Goal: Task Accomplishment & Management: Manage account settings

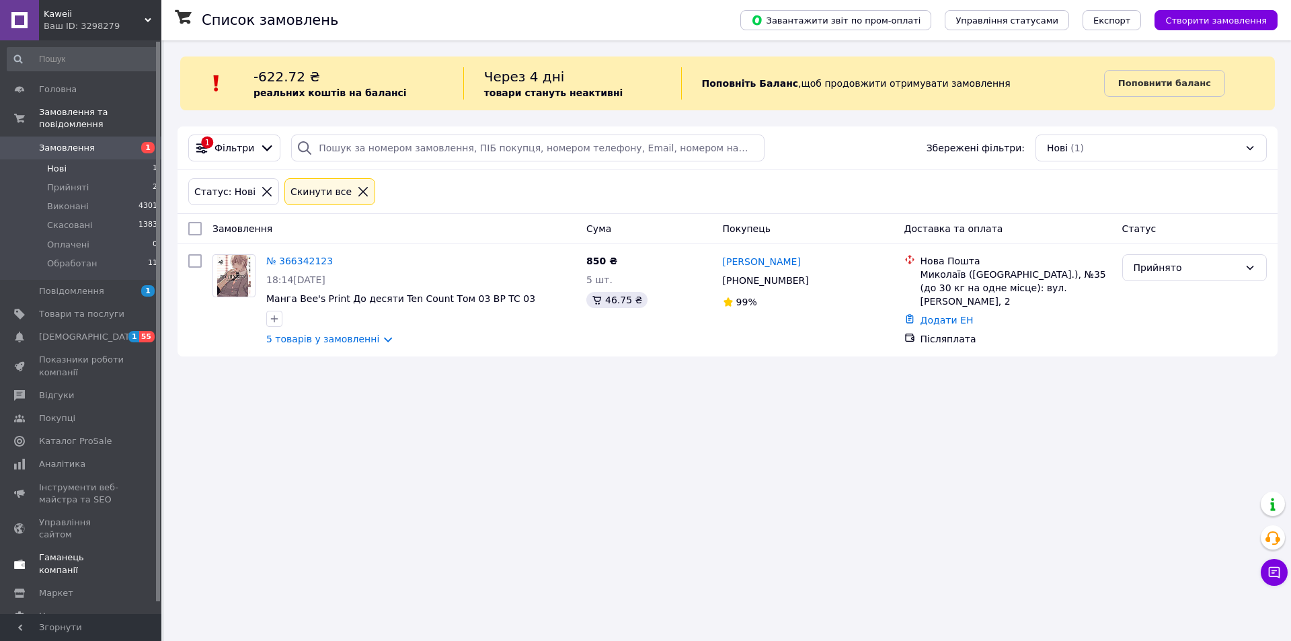
click at [102, 435] on span "Каталог ProSale" at bounding box center [81, 441] width 85 height 12
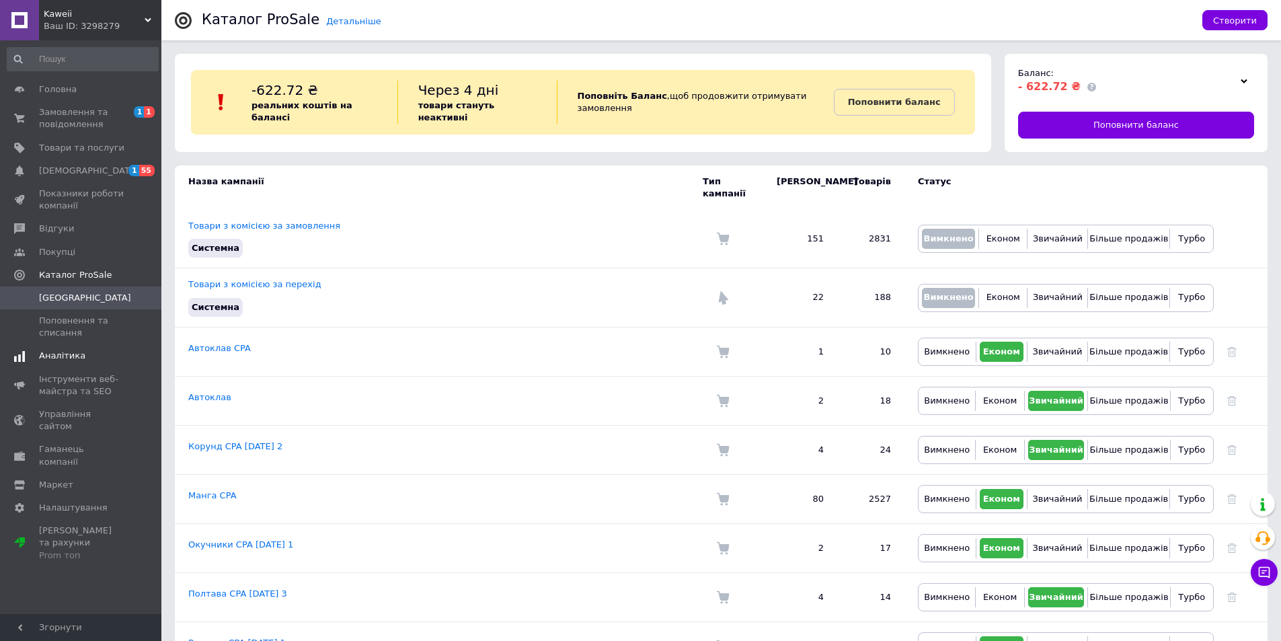
click at [78, 350] on span "Аналітика" at bounding box center [62, 356] width 46 height 12
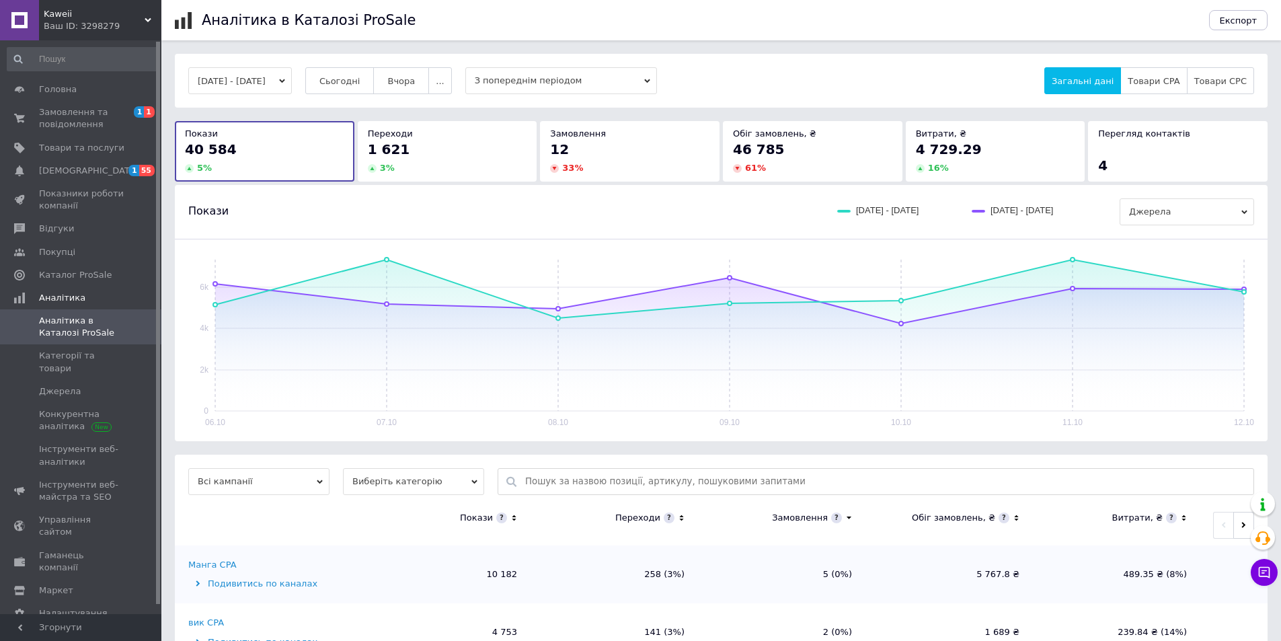
click at [262, 76] on button "[DATE] - [DATE]" at bounding box center [240, 80] width 104 height 27
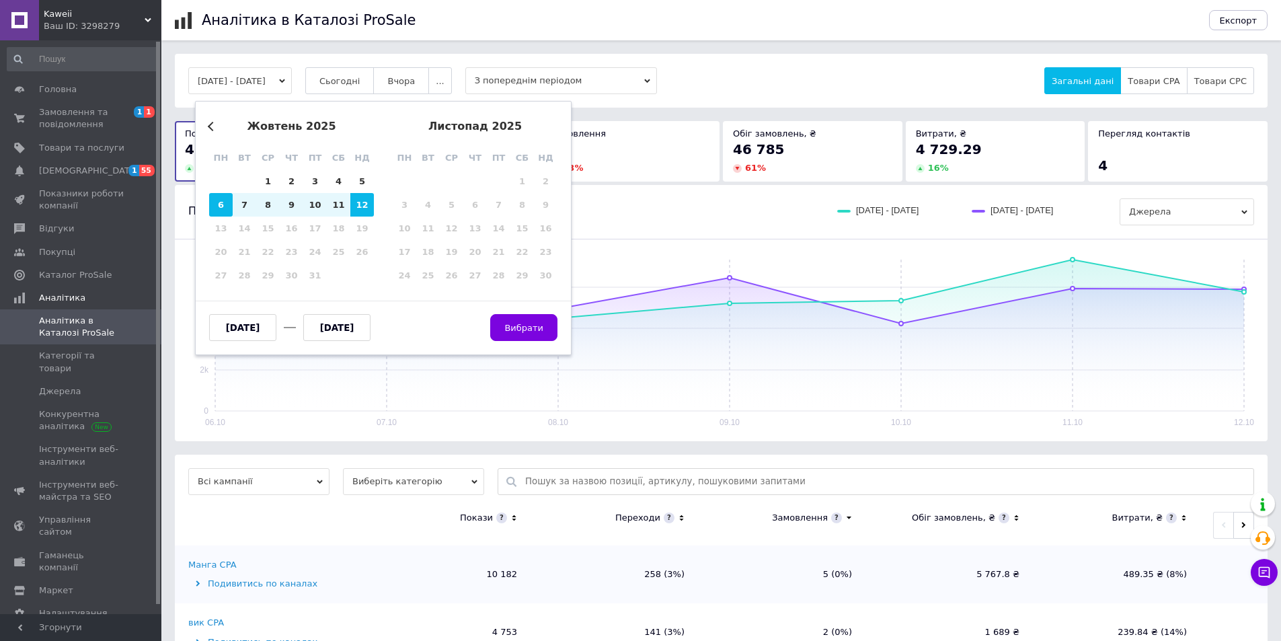
click at [222, 203] on div "6" at bounding box center [221, 205] width 24 height 24
click at [367, 201] on div "12" at bounding box center [362, 205] width 24 height 24
type input "[DATE]"
click at [510, 314] on button "Вибрати" at bounding box center [523, 327] width 67 height 27
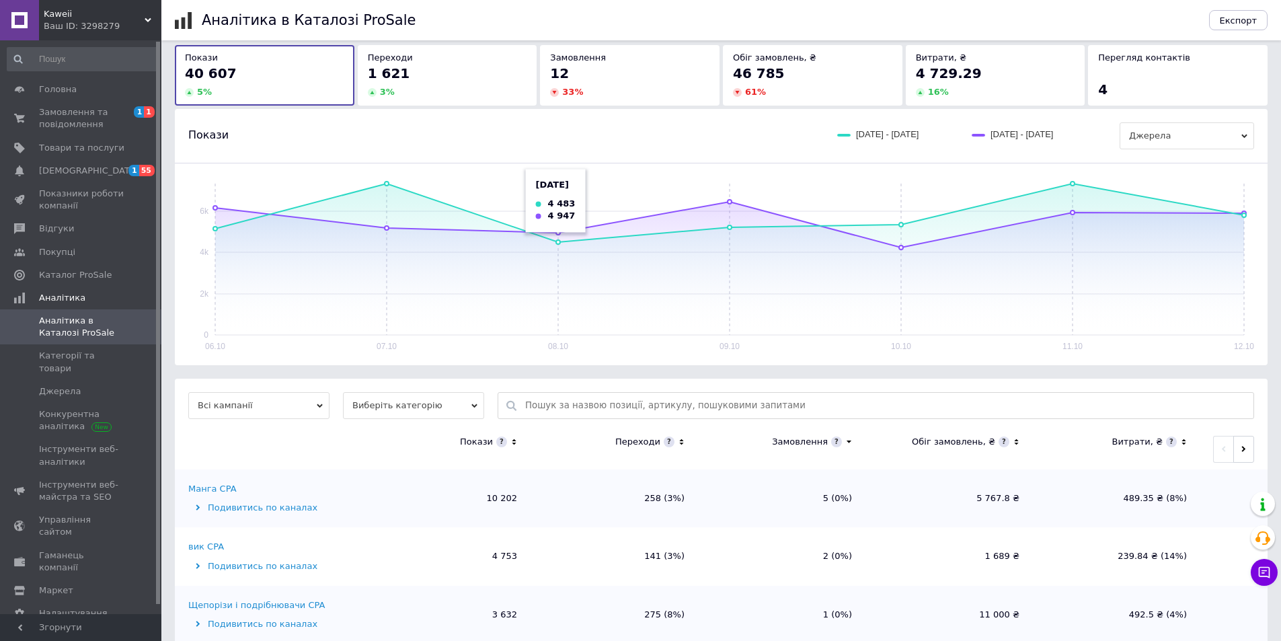
scroll to position [202, 0]
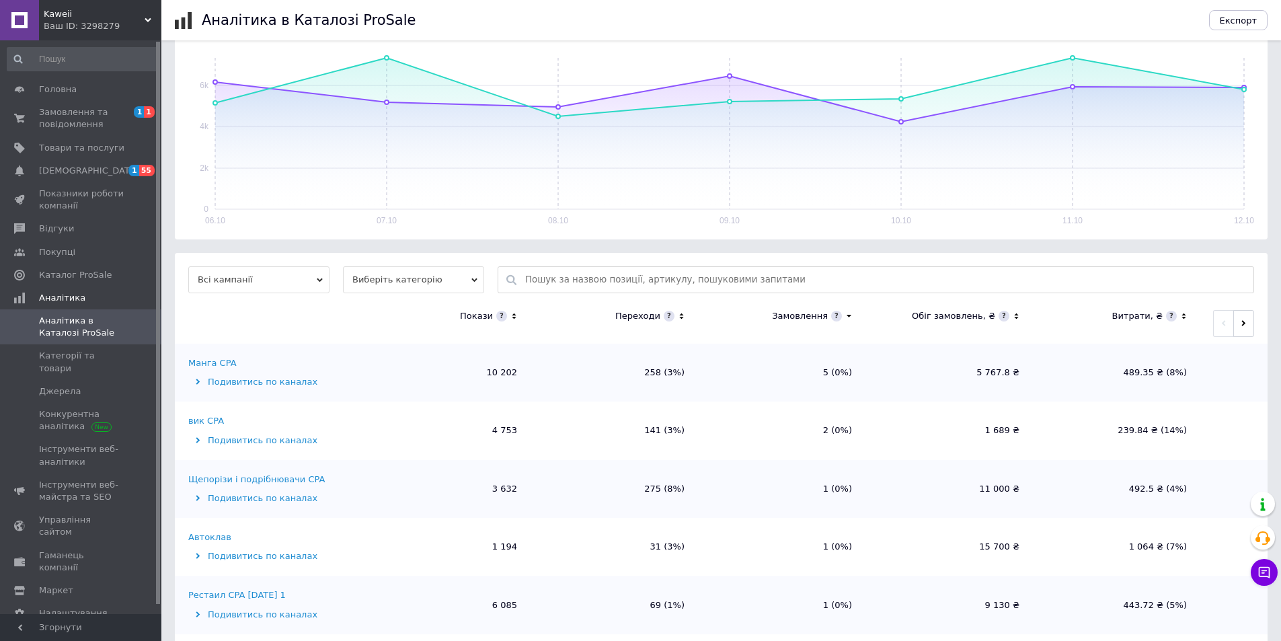
click at [1179, 314] on icon at bounding box center [1183, 316] width 9 height 11
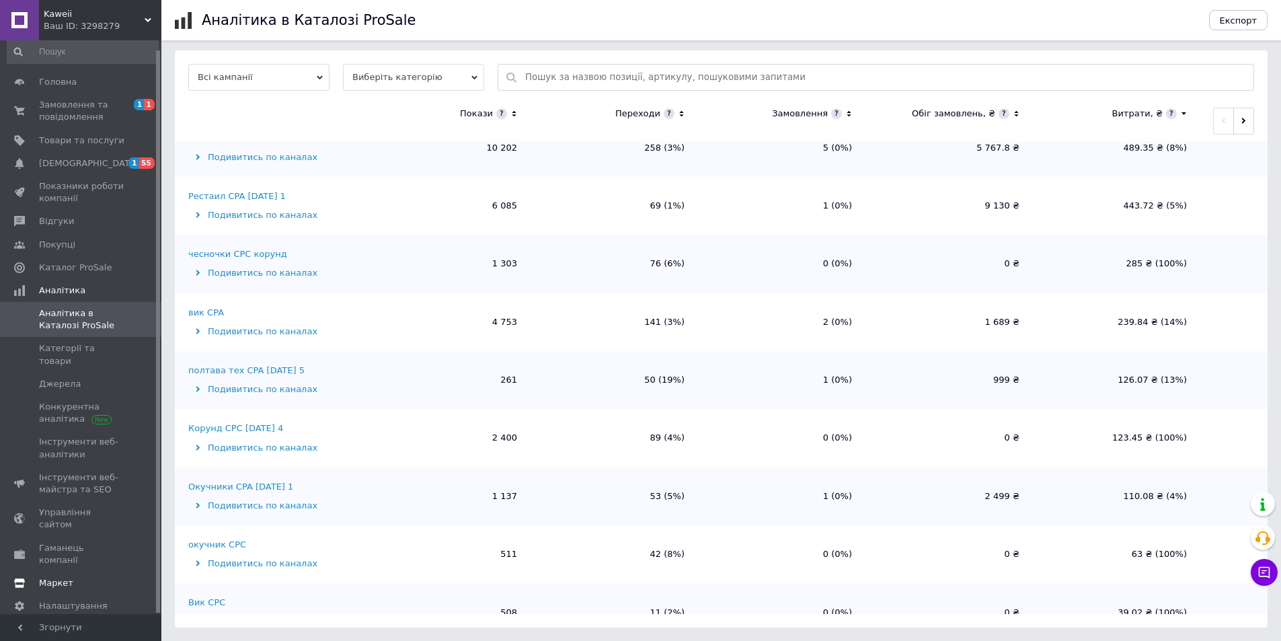
scroll to position [9, 0]
click at [116, 274] on link "Каталог ProSale" at bounding box center [82, 265] width 165 height 23
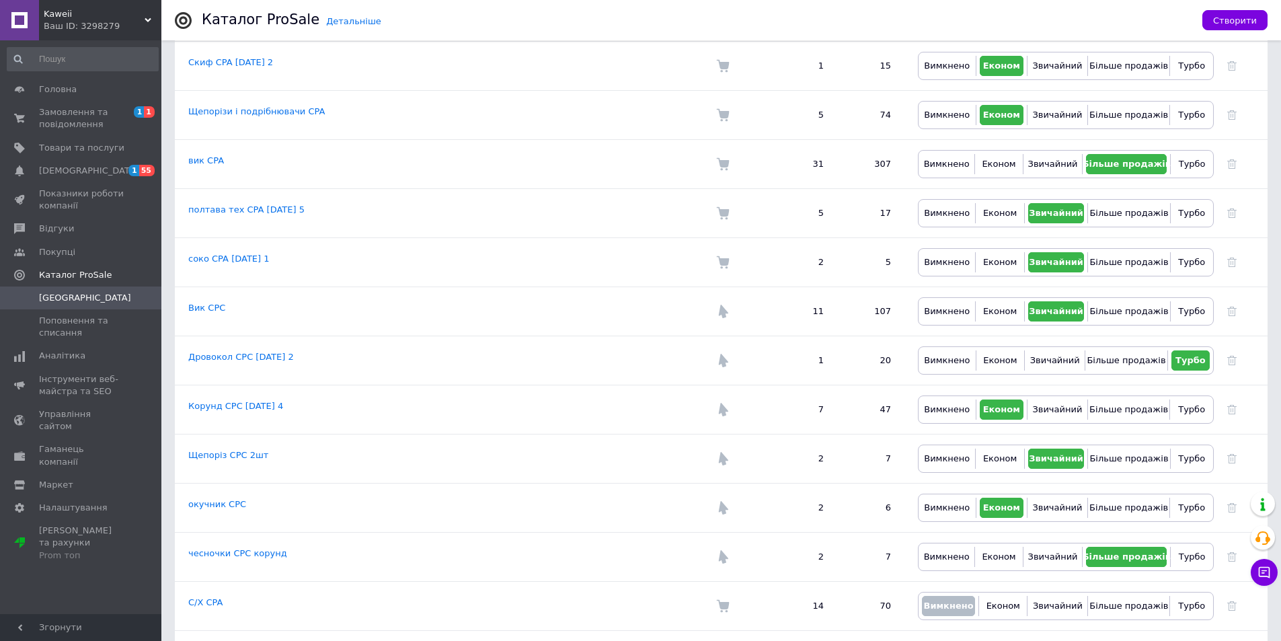
scroll to position [605, 0]
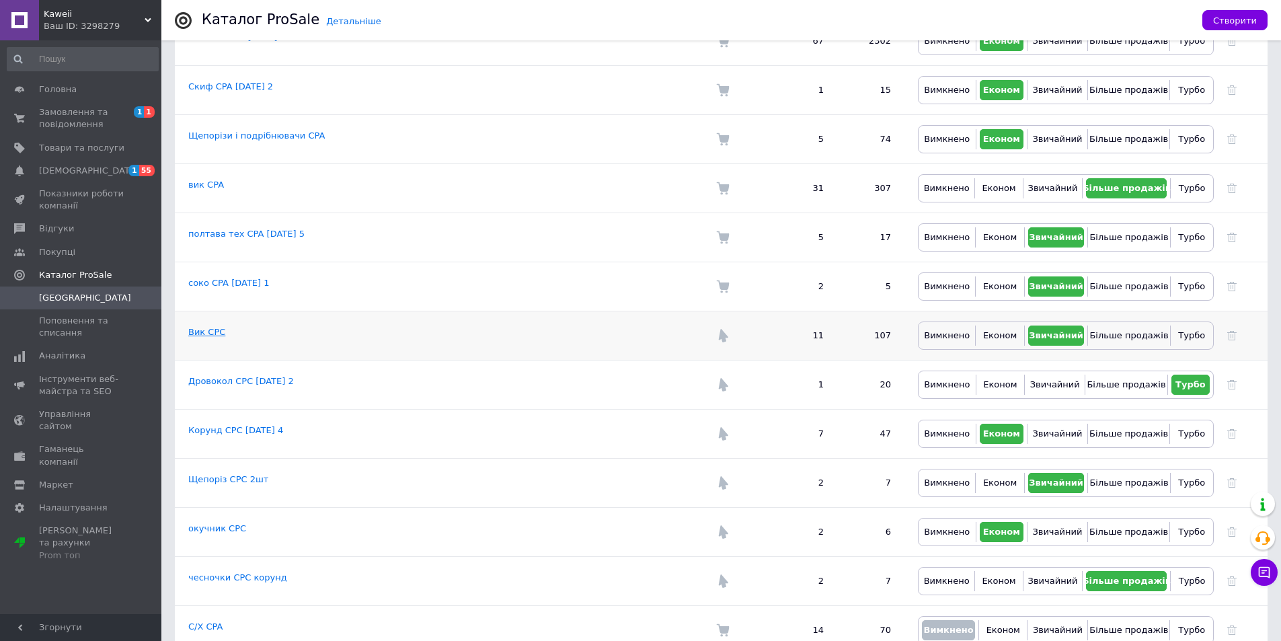
click at [210, 327] on link "Вик CPC" at bounding box center [206, 332] width 37 height 10
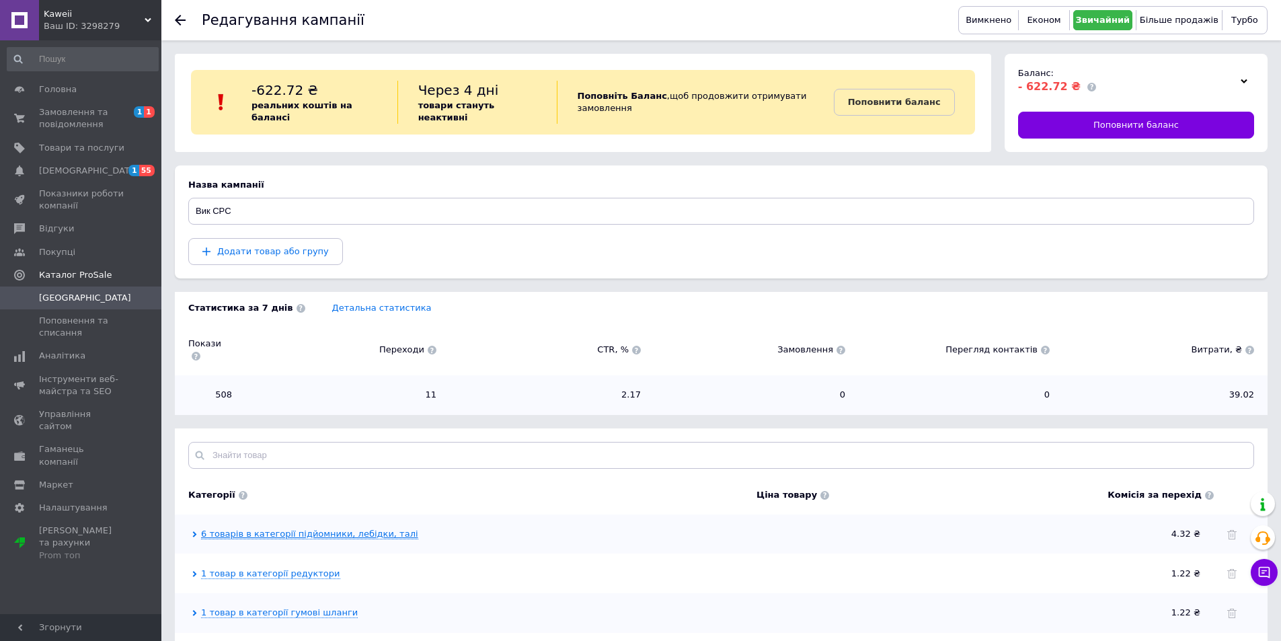
click at [272, 528] on link "6 товарів в категорії підйомники, лебідки, талі" at bounding box center [309, 533] width 217 height 11
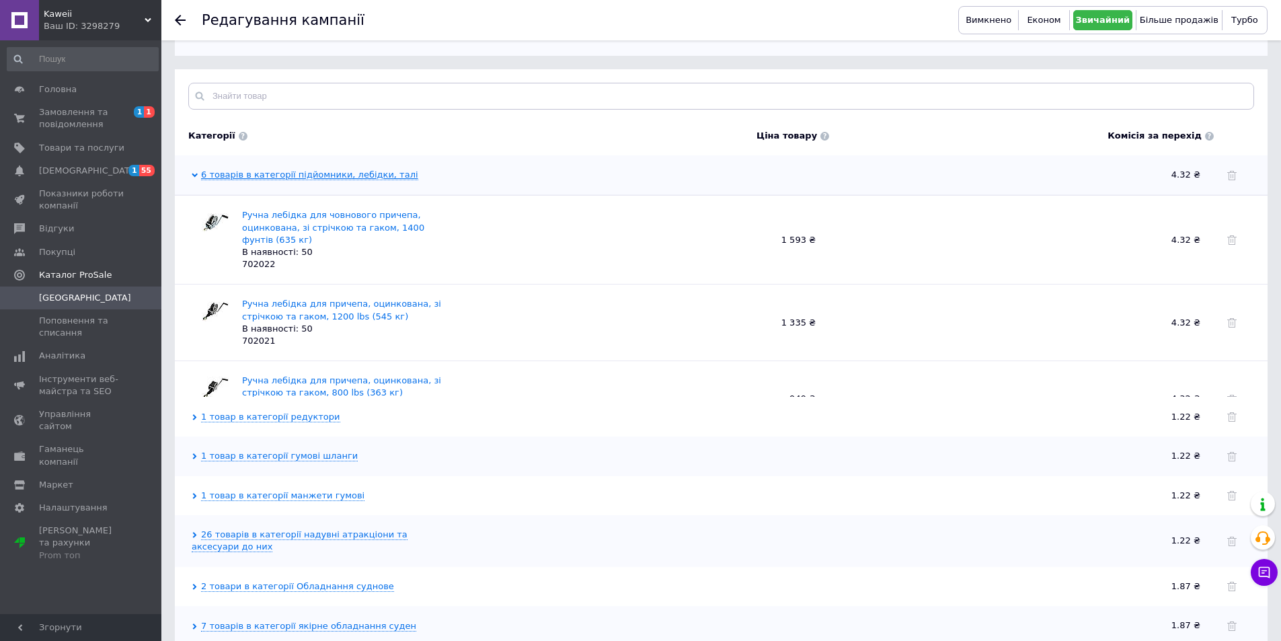
scroll to position [471, 0]
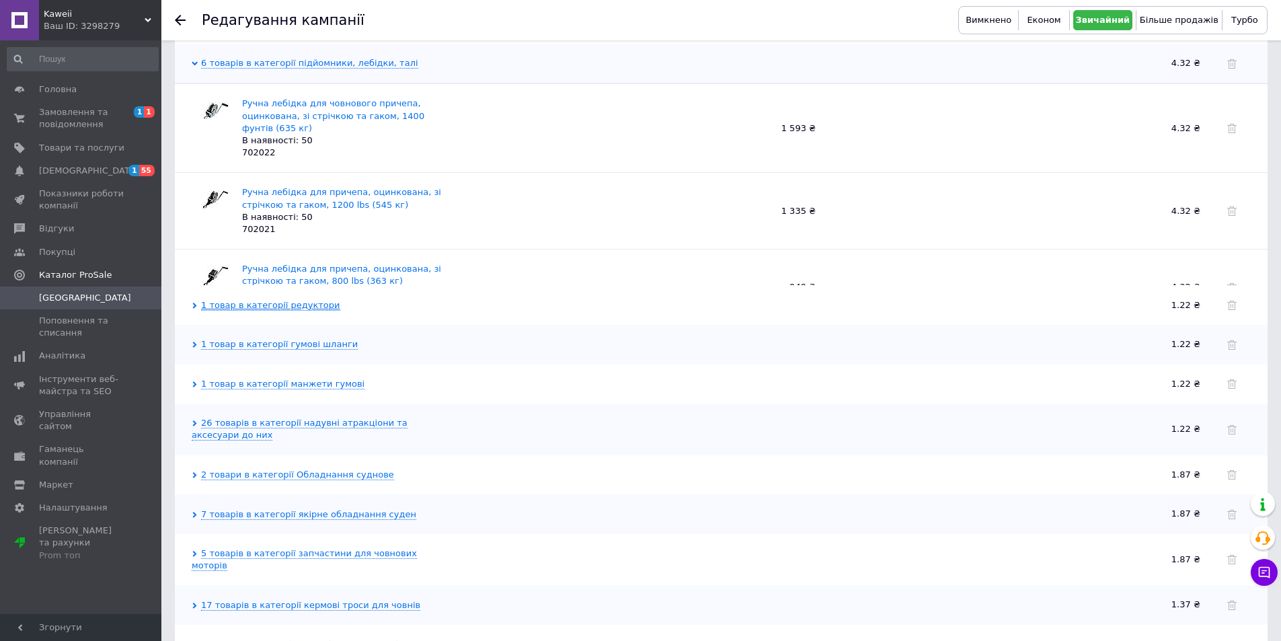
click at [307, 300] on link "1 товар в категорії редуктори" at bounding box center [270, 305] width 139 height 11
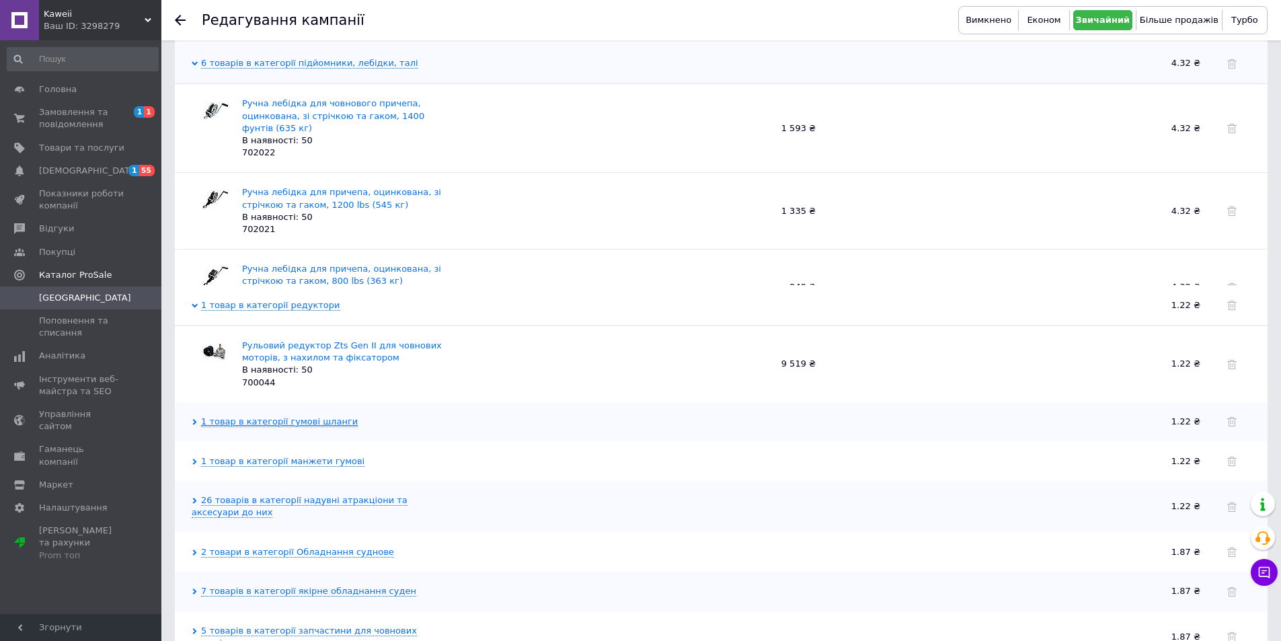
click at [317, 416] on link "1 товар в категорії гумові шланги" at bounding box center [279, 421] width 157 height 11
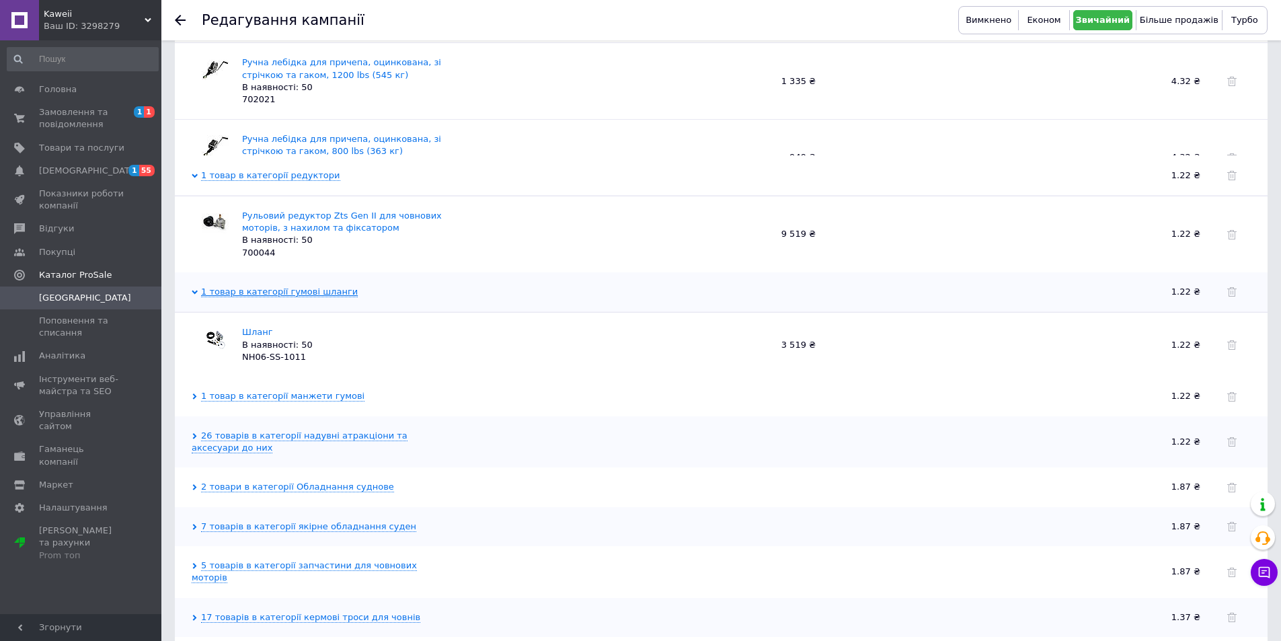
scroll to position [605, 0]
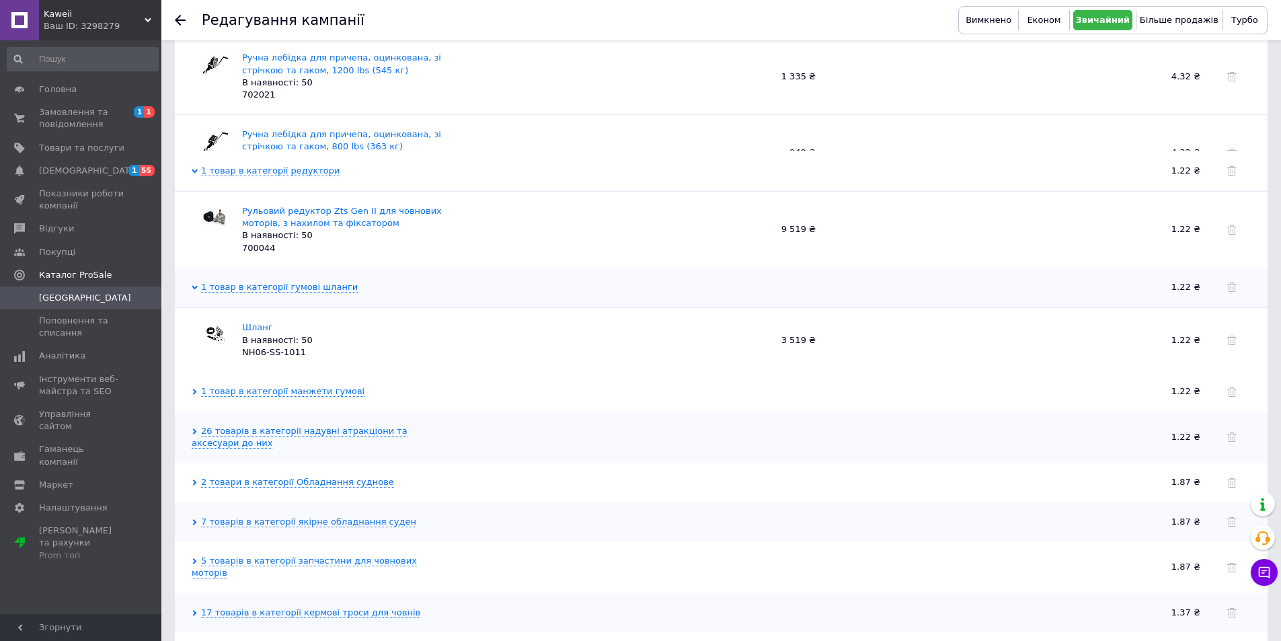
click at [316, 389] on span "1 товар в категорії манжети гумові" at bounding box center [278, 391] width 173 height 12
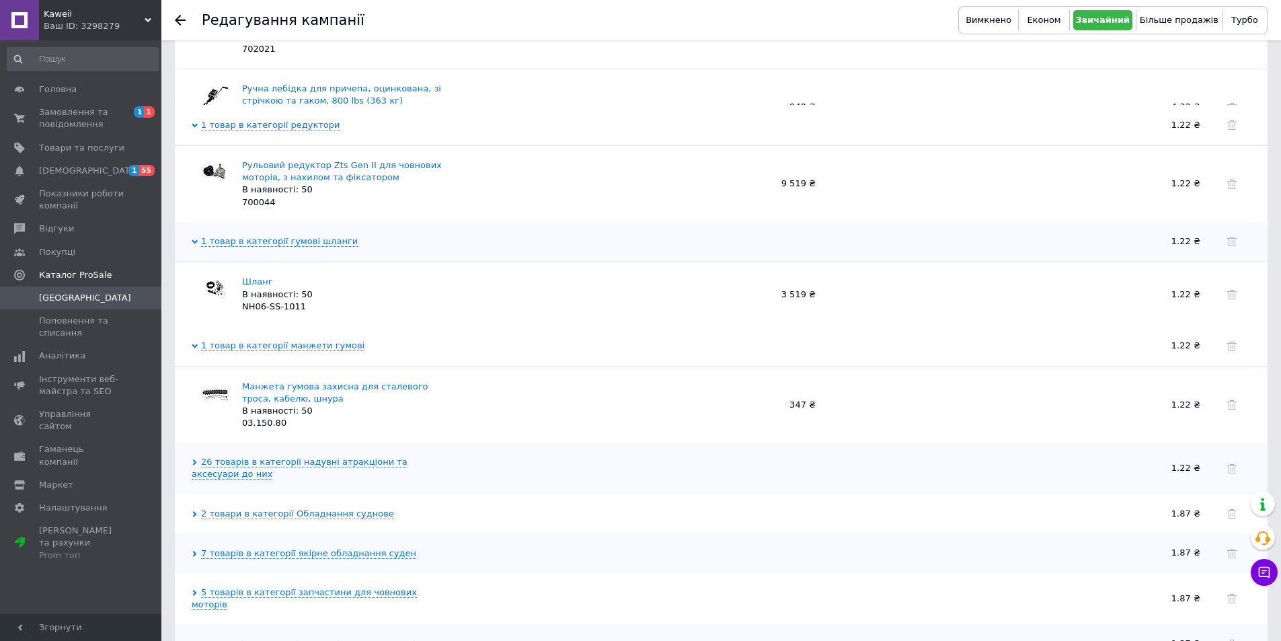
scroll to position [672, 0]
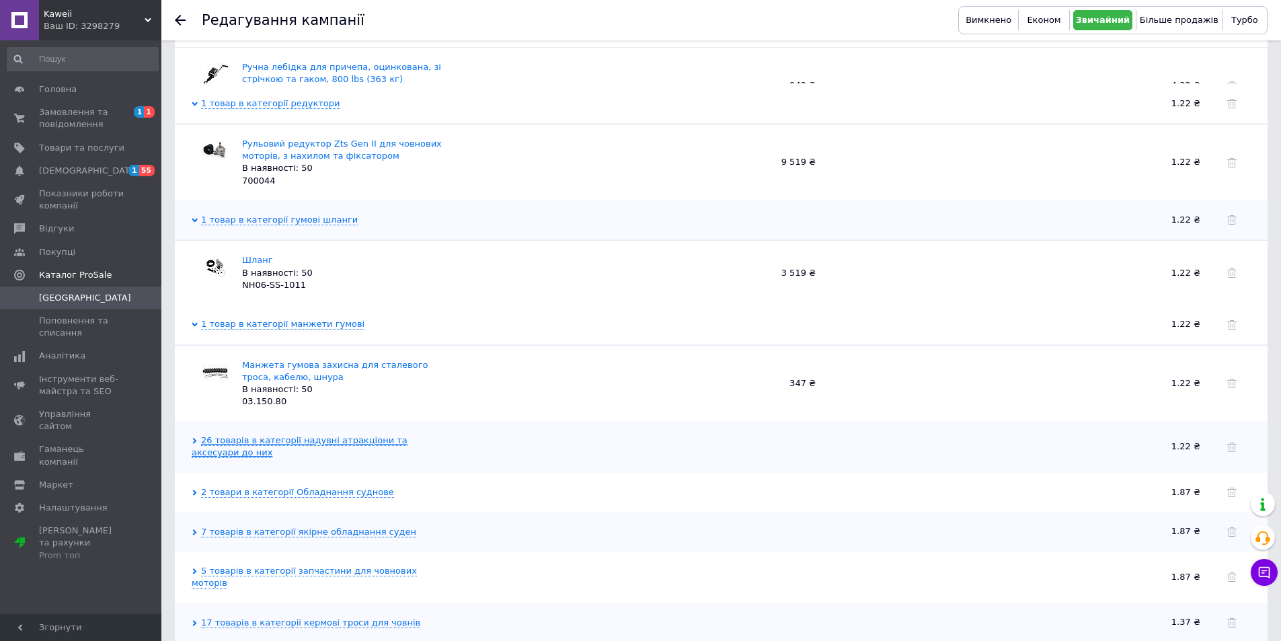
click at [314, 436] on link "26 товарів в категорії надувні атракціони та аксесуари до них" at bounding box center [300, 446] width 216 height 23
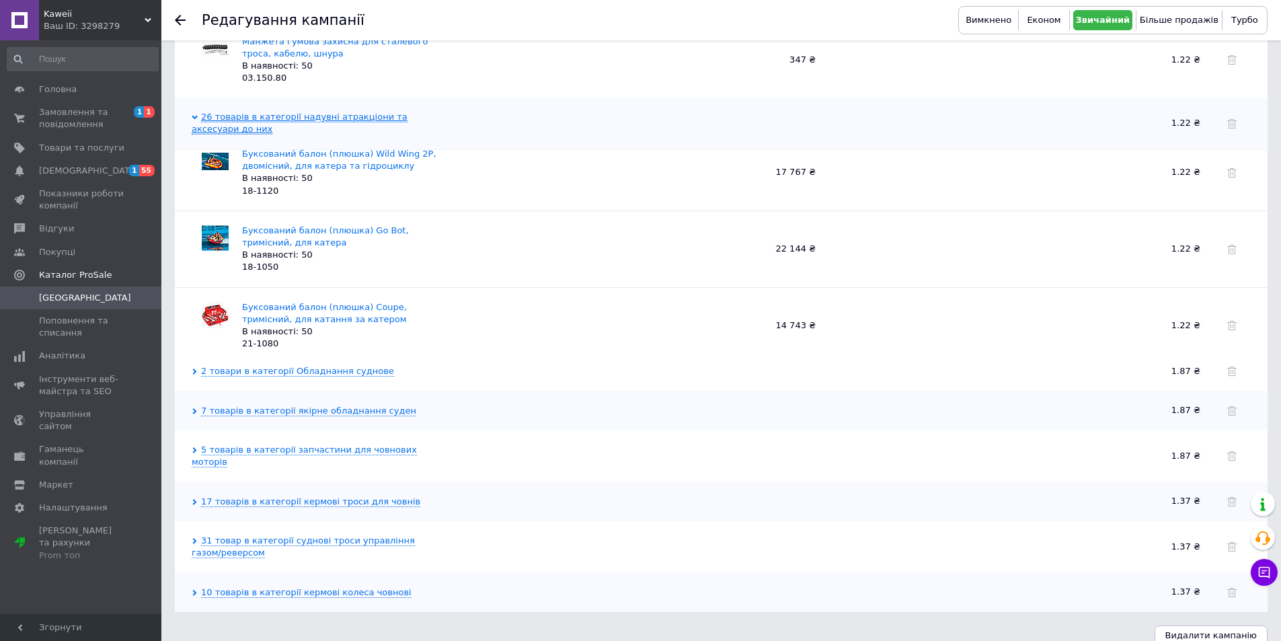
scroll to position [997, 0]
click at [333, 365] on link "2 товари в категорії Обладнання суднове" at bounding box center [297, 369] width 193 height 11
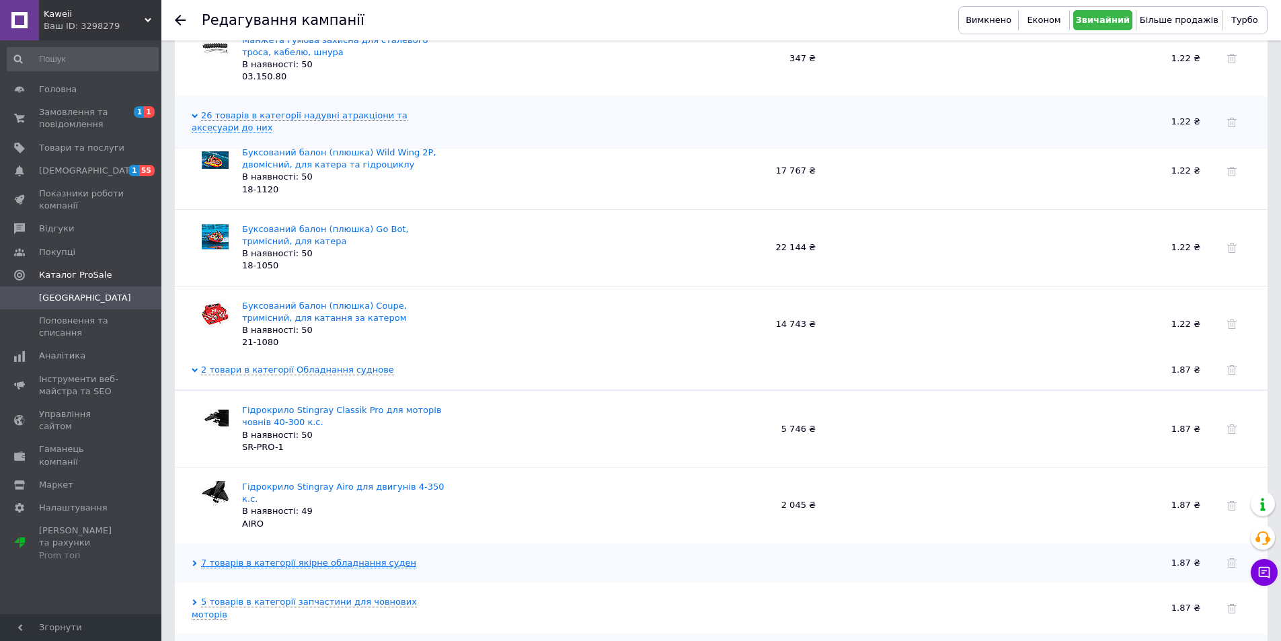
click at [326, 557] on link "7 товарів в категорії якірне обладнання суден" at bounding box center [308, 562] width 215 height 11
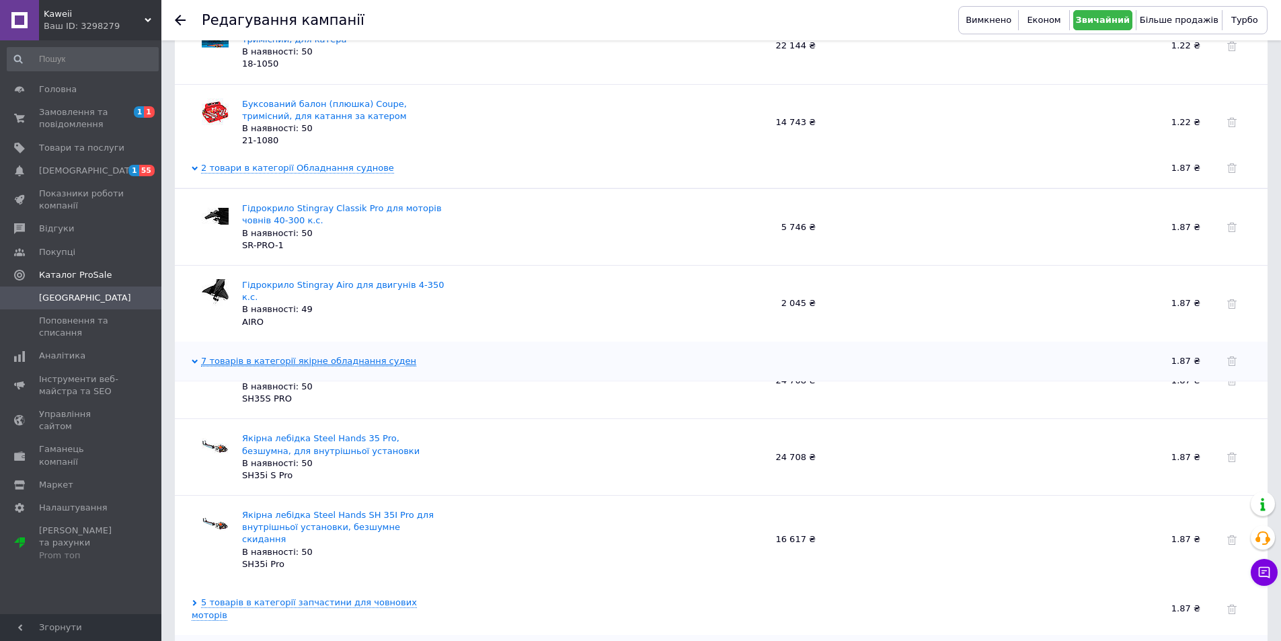
scroll to position [333, 0]
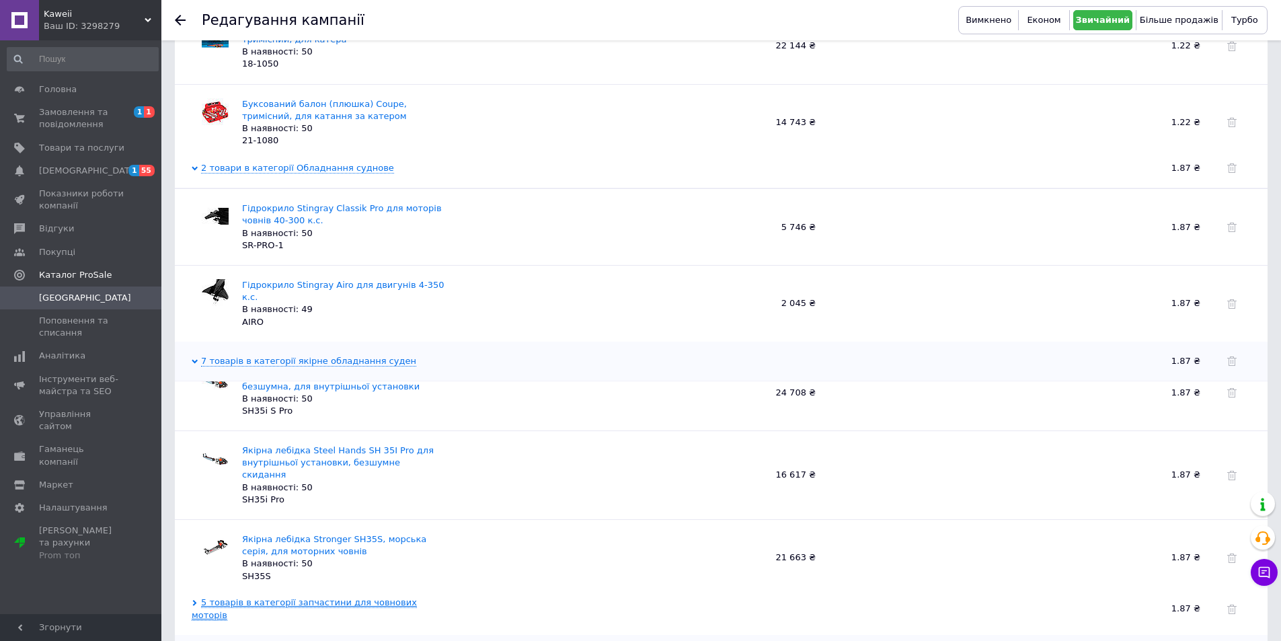
click at [315, 597] on link "5 товарів в категорії запчастини для човнових моторів" at bounding box center [304, 608] width 225 height 23
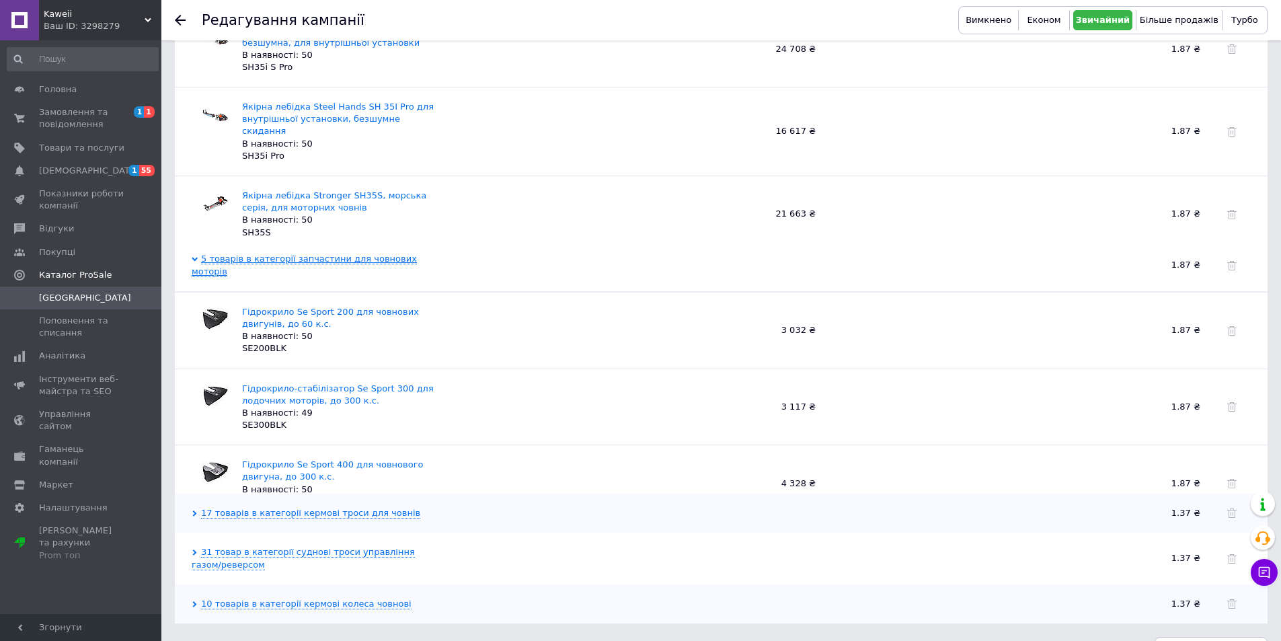
scroll to position [1543, 0]
click at [309, 507] on link "17 товарів в категорії кермові троси для човнів" at bounding box center [310, 512] width 219 height 11
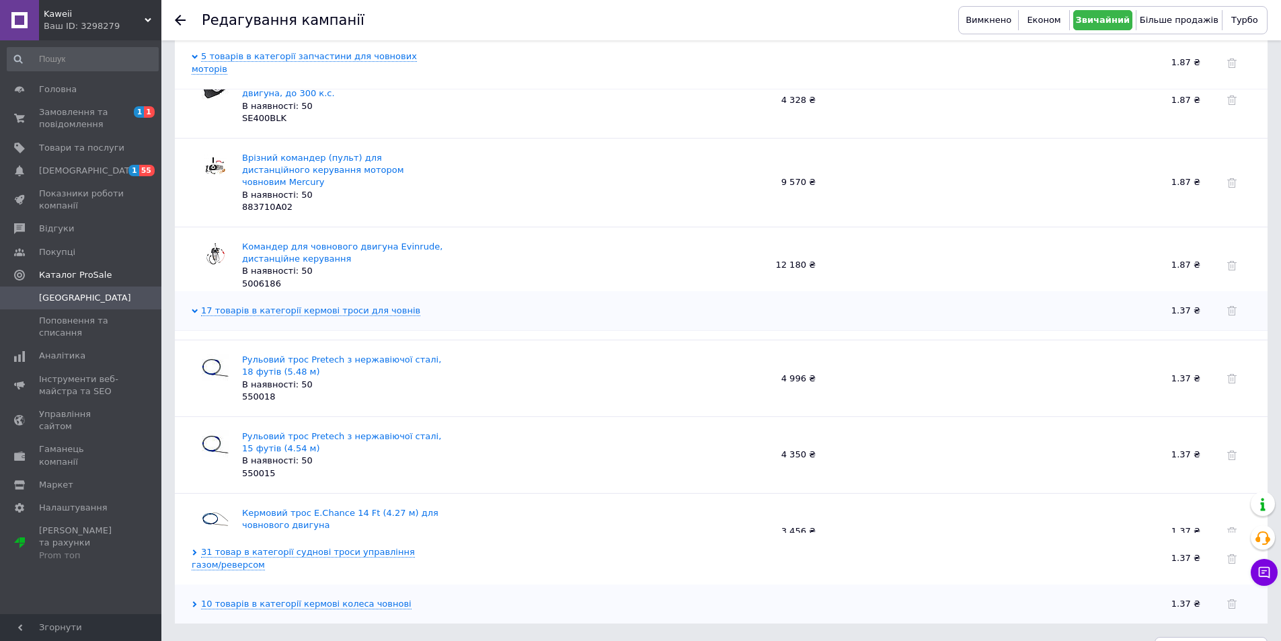
scroll to position [1745, 0]
click at [336, 546] on link "31 товар в категорії суднові троси управління газом/реверсом" at bounding box center [303, 557] width 223 height 23
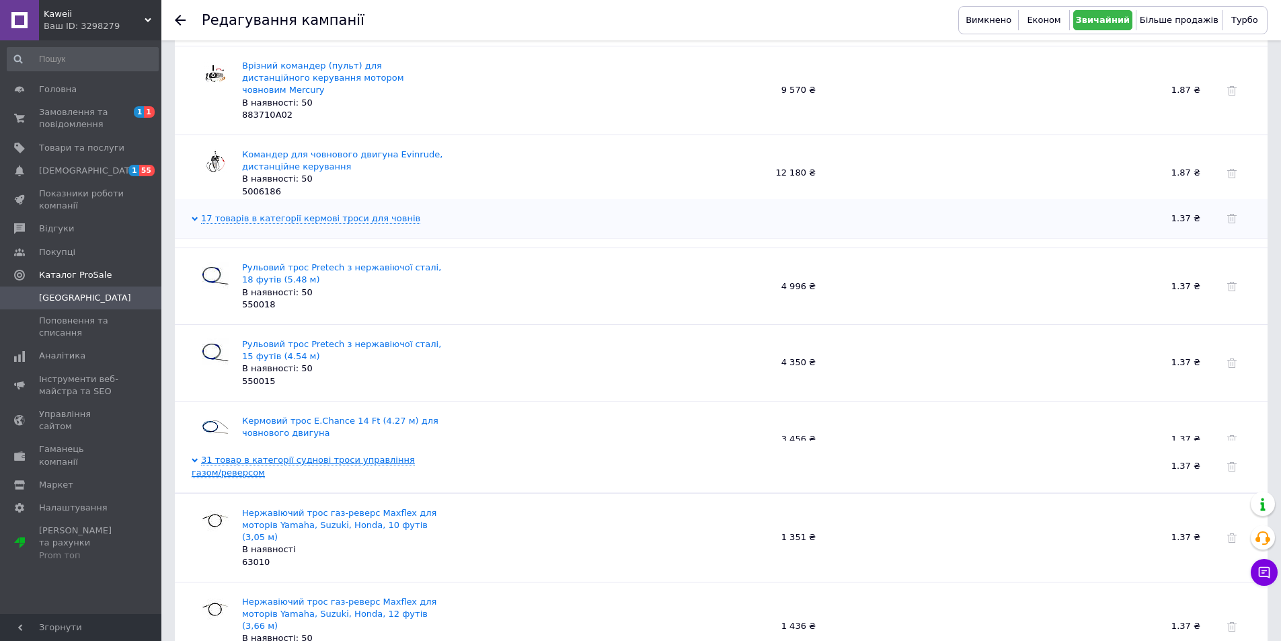
scroll to position [1948, 0]
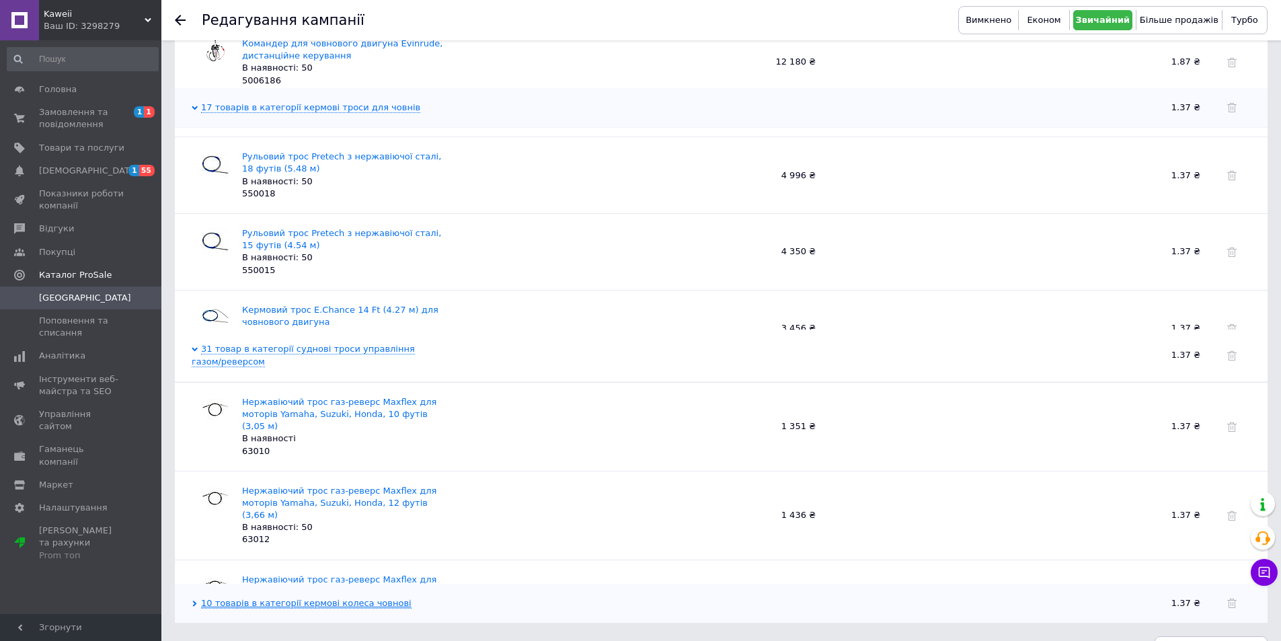
click at [317, 598] on link "10 товарів в категорії кермові колеса човнові" at bounding box center [306, 603] width 210 height 11
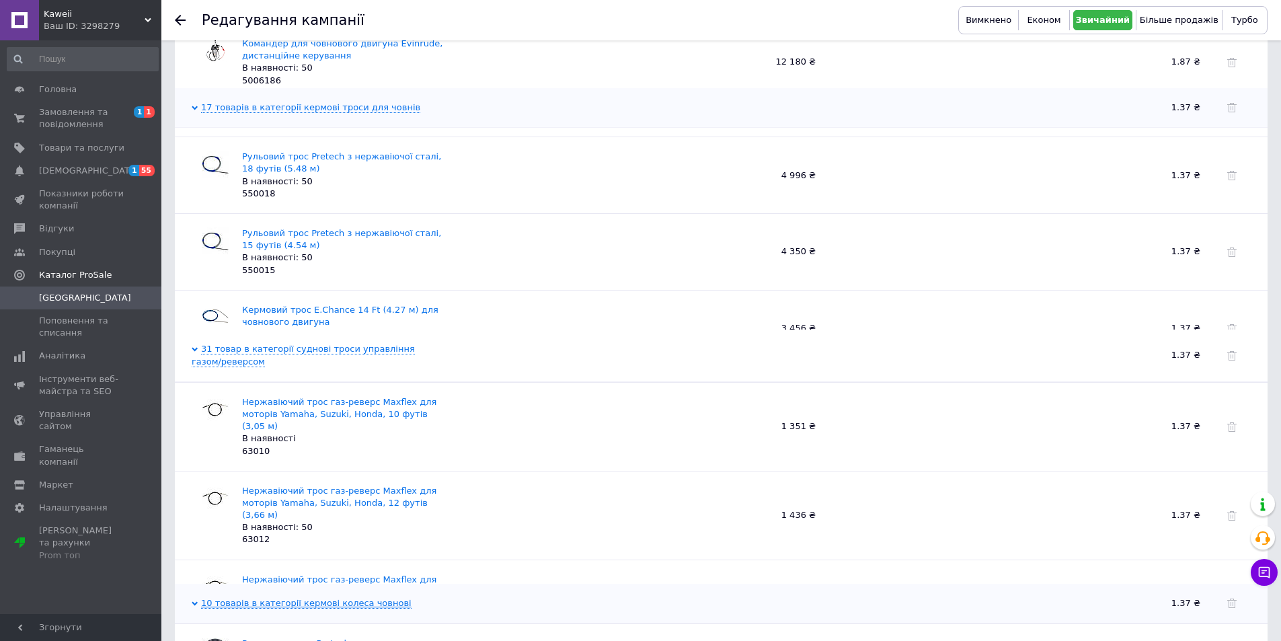
scroll to position [2150, 0]
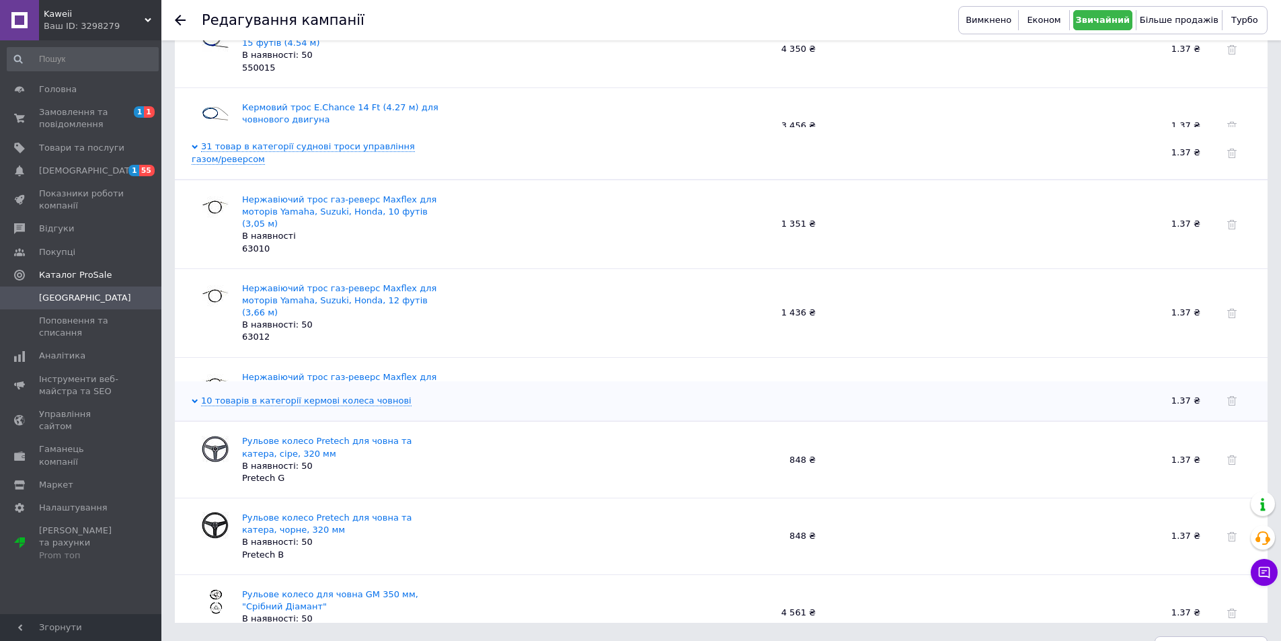
click at [73, 299] on span "[GEOGRAPHIC_DATA]" at bounding box center [85, 298] width 92 height 12
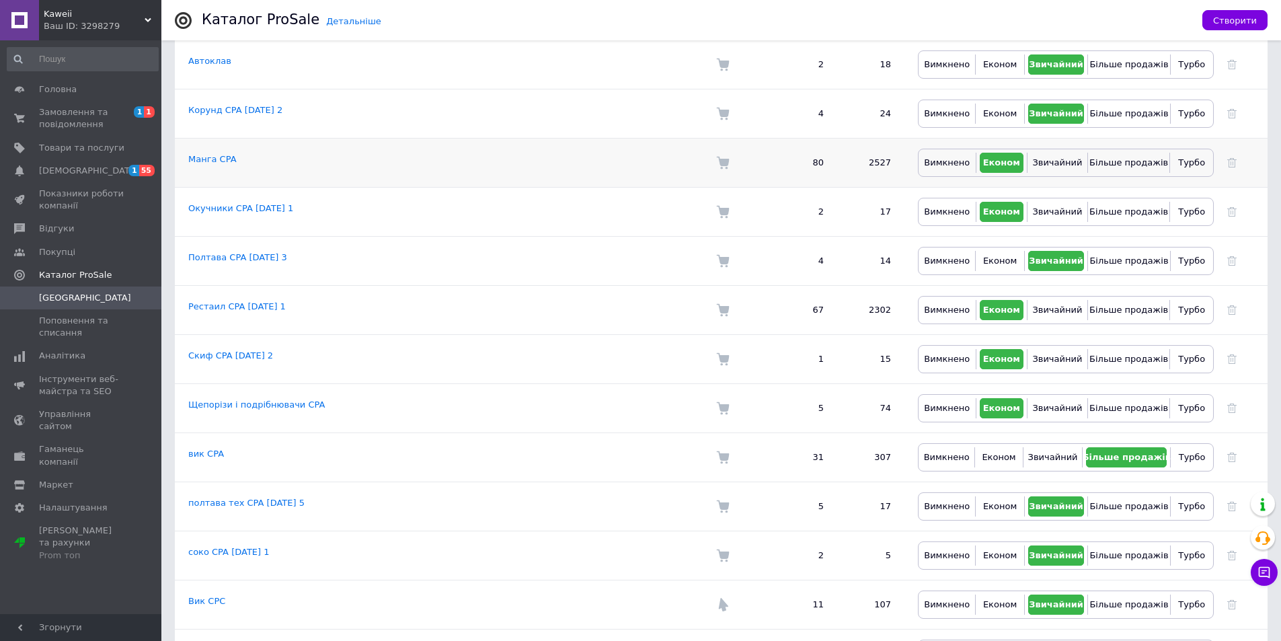
scroll to position [471, 0]
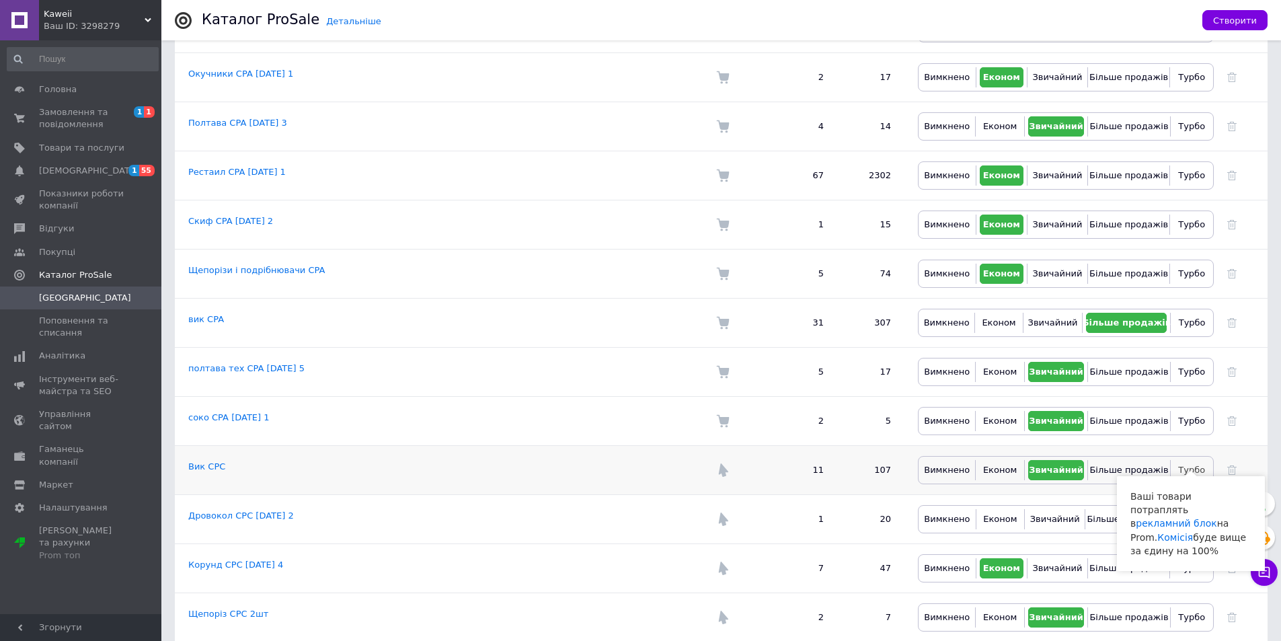
click at [1181, 465] on span "Турбо" at bounding box center [1191, 470] width 27 height 10
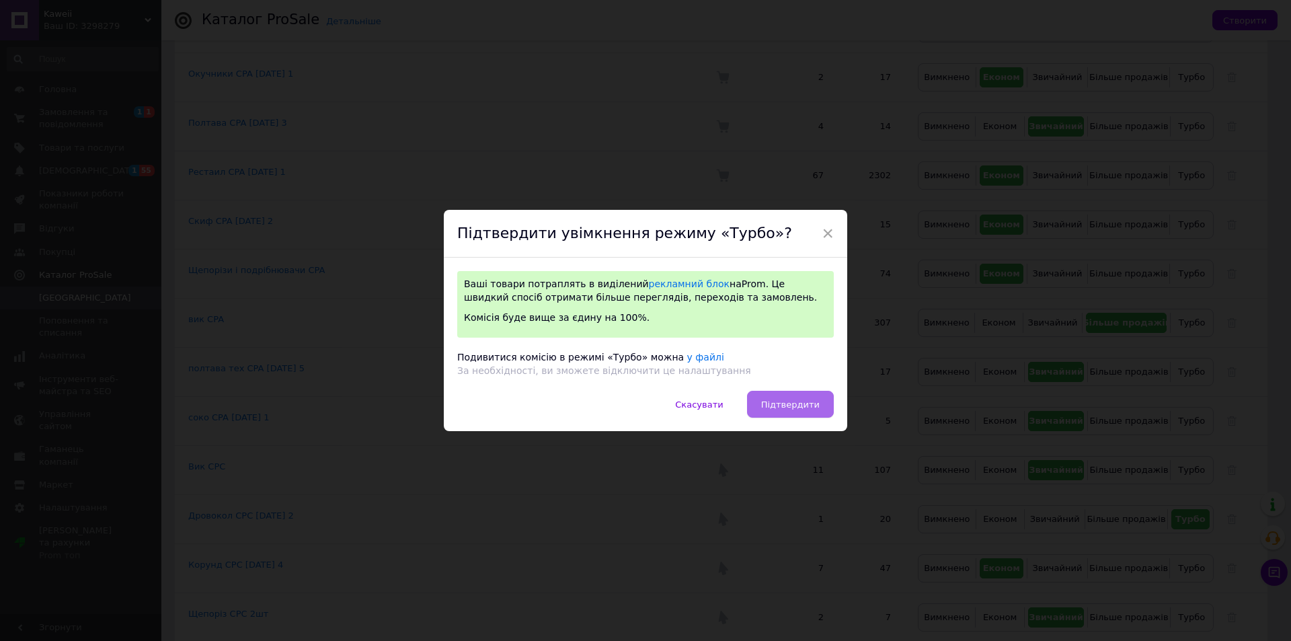
click at [777, 403] on span "Підтвердити" at bounding box center [790, 404] width 58 height 10
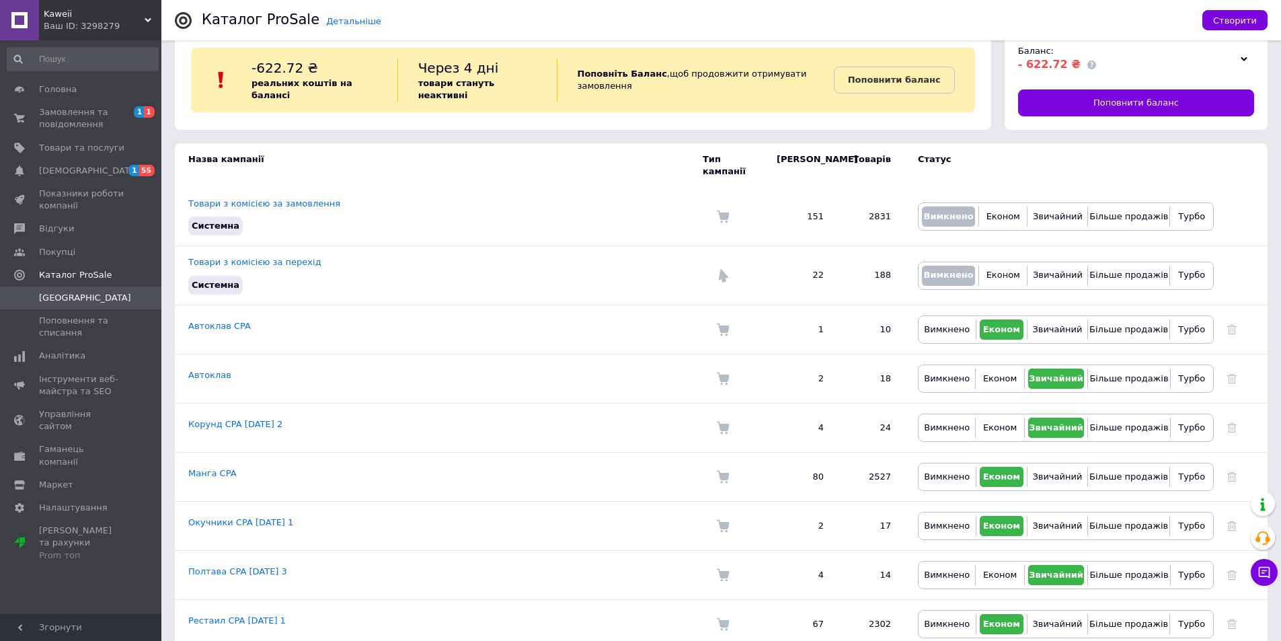
scroll to position [0, 0]
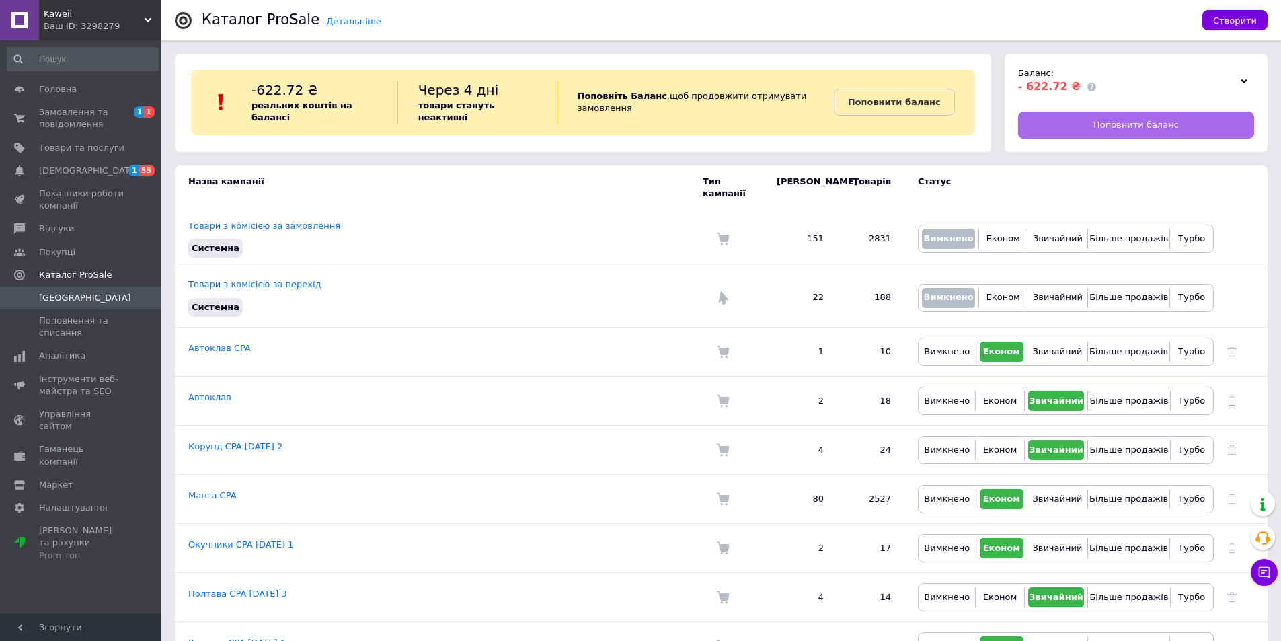
click at [1070, 126] on link "Поповнити баланс" at bounding box center [1136, 125] width 236 height 27
